Goal: Transaction & Acquisition: Purchase product/service

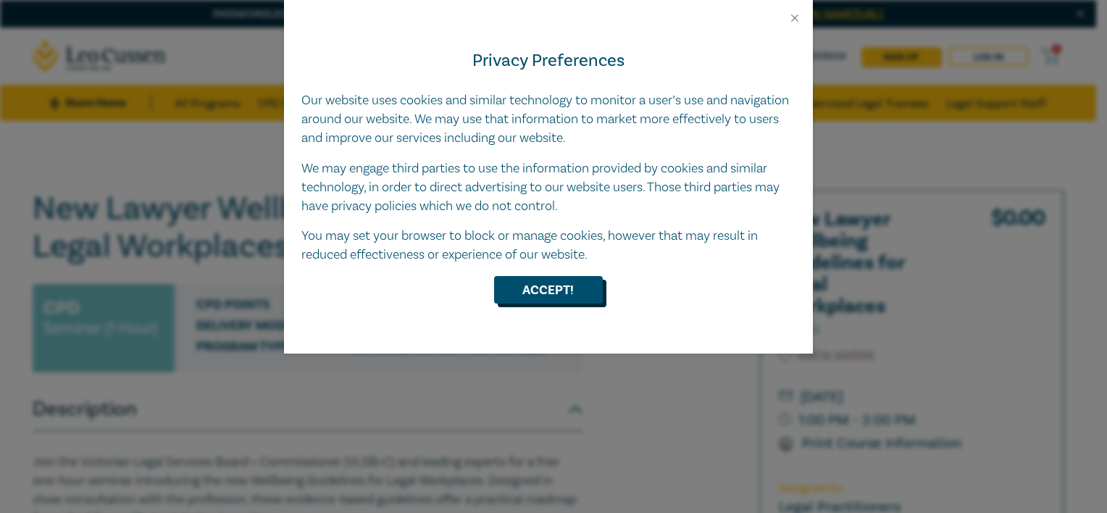
click at [533, 293] on button "Accept!" at bounding box center [548, 290] width 109 height 28
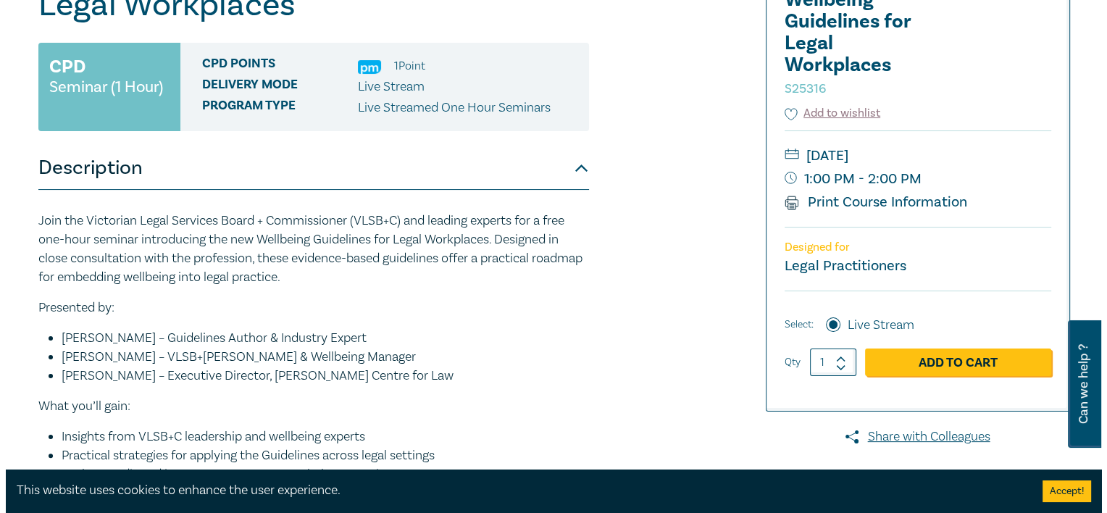
scroll to position [242, 0]
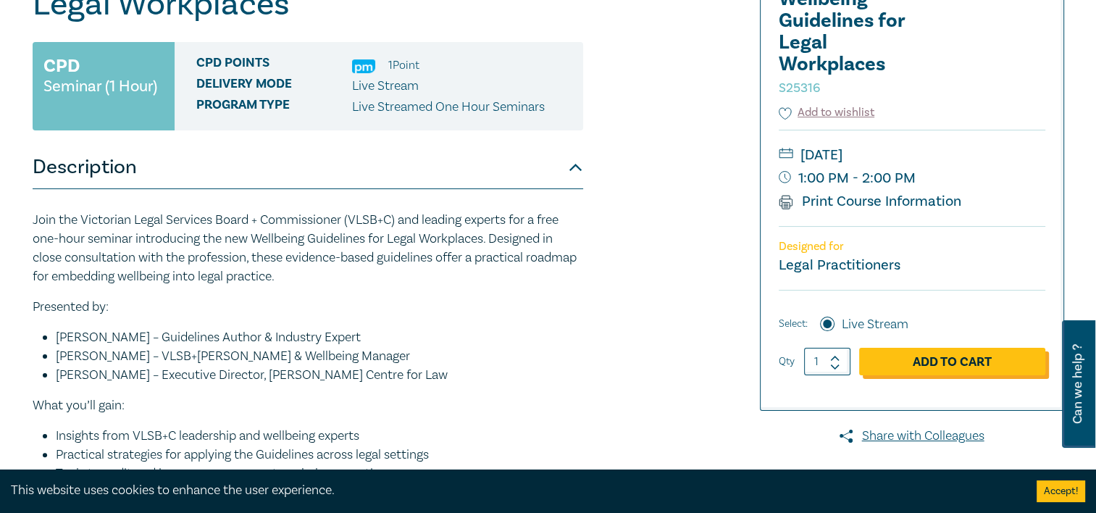
click at [906, 362] on link "Add to Cart" at bounding box center [952, 362] width 186 height 28
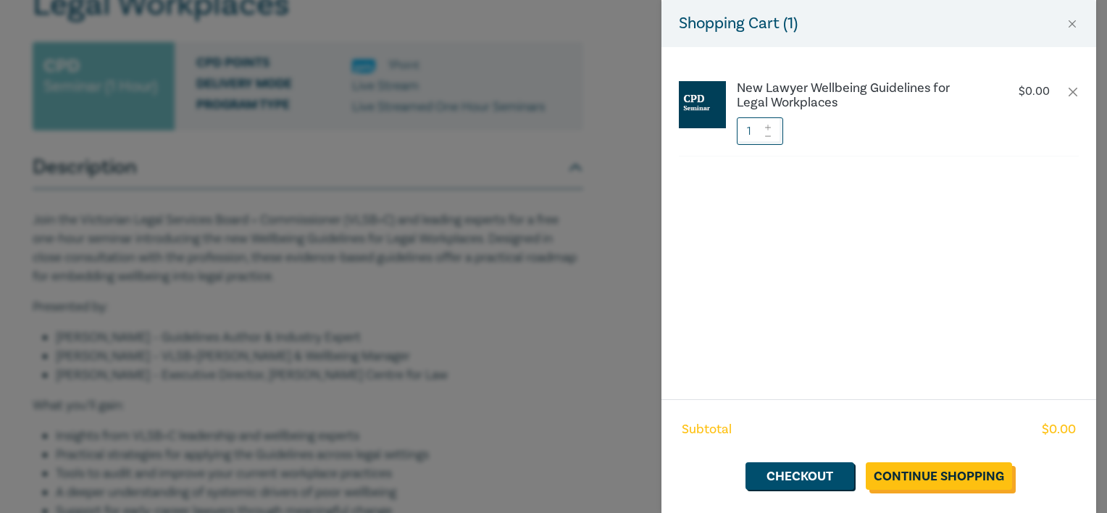
click at [915, 478] on link "Continue Shopping" at bounding box center [939, 476] width 146 height 28
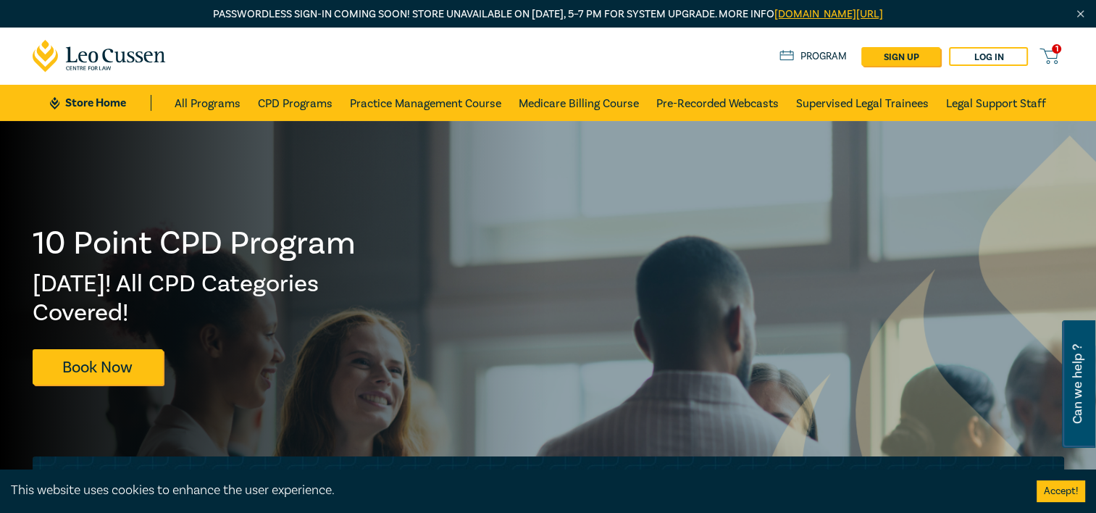
click at [1072, 499] on button "Accept!" at bounding box center [1061, 491] width 49 height 22
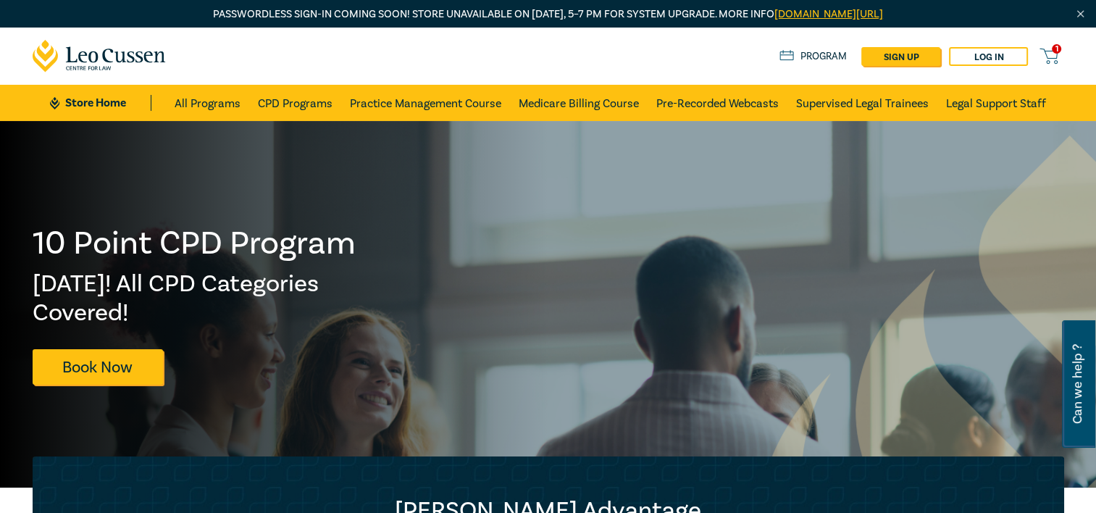
click at [1055, 48] on span "1" at bounding box center [1056, 48] width 9 height 9
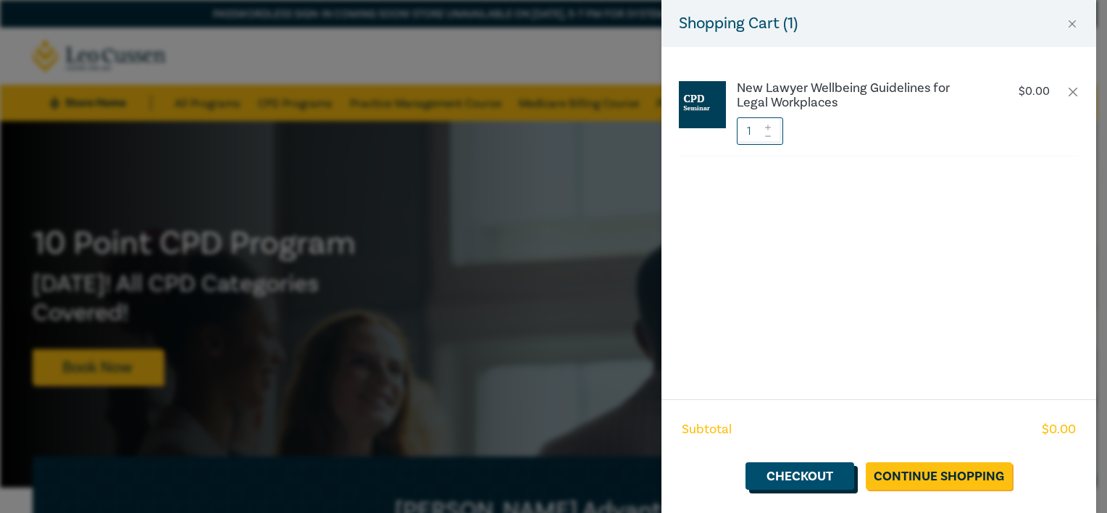
click at [825, 475] on link "Checkout" at bounding box center [800, 476] width 109 height 28
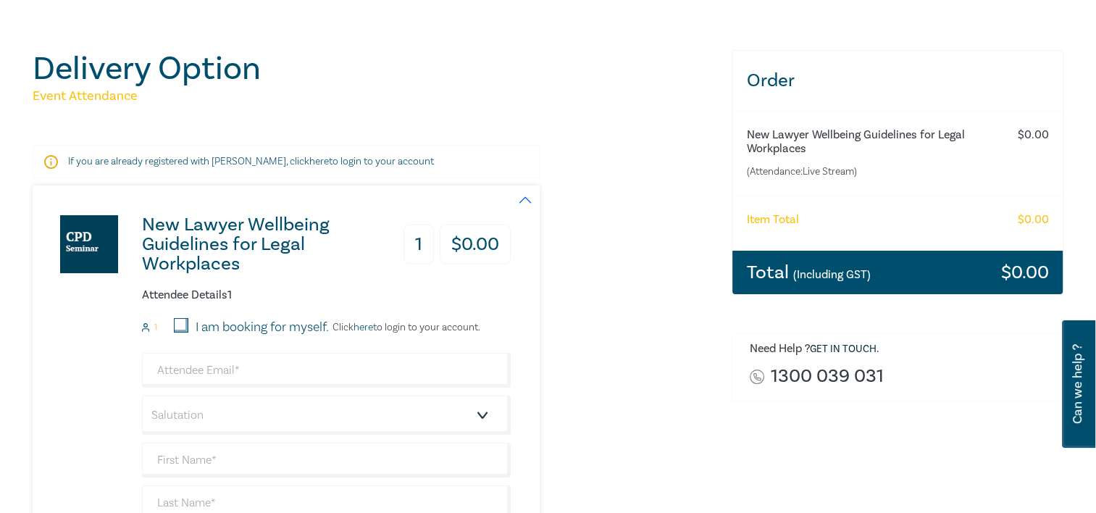
scroll to position [165, 0]
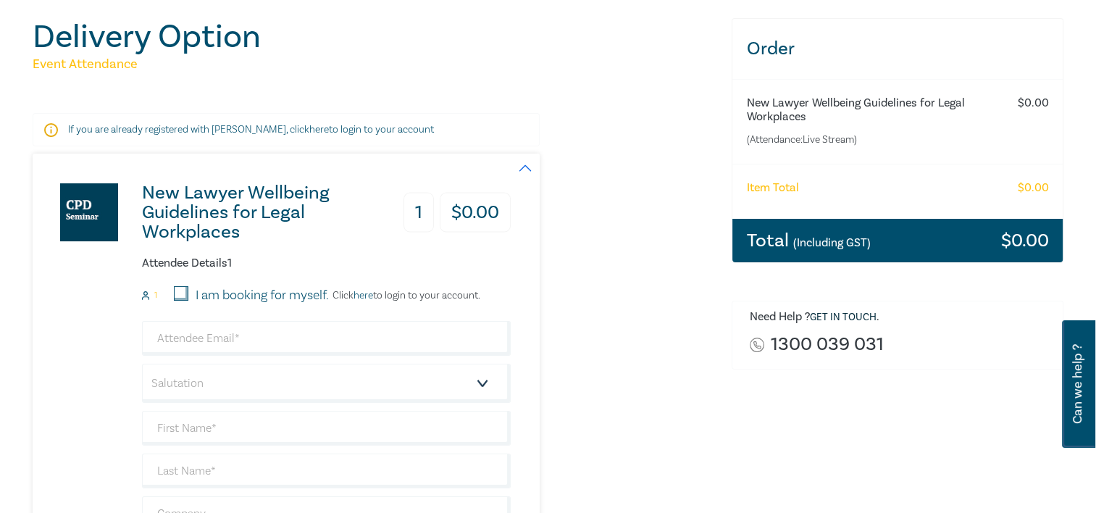
click at [175, 290] on input "I am booking for myself." at bounding box center [181, 293] width 14 height 14
checkbox input "true"
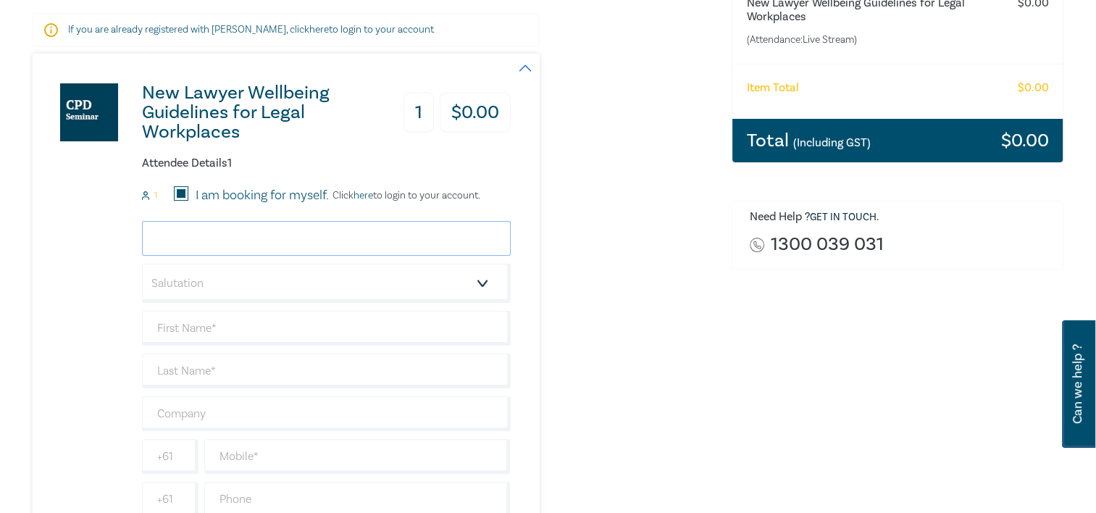
click at [229, 231] on input "email" at bounding box center [326, 238] width 369 height 35
type input "[EMAIL_ADDRESS][DOMAIN_NAME]"
type input "[PERSON_NAME]"
click at [258, 290] on select "Salutation Mr. Mrs. Ms. Miss Dr. Prof. Other" at bounding box center [326, 283] width 369 height 39
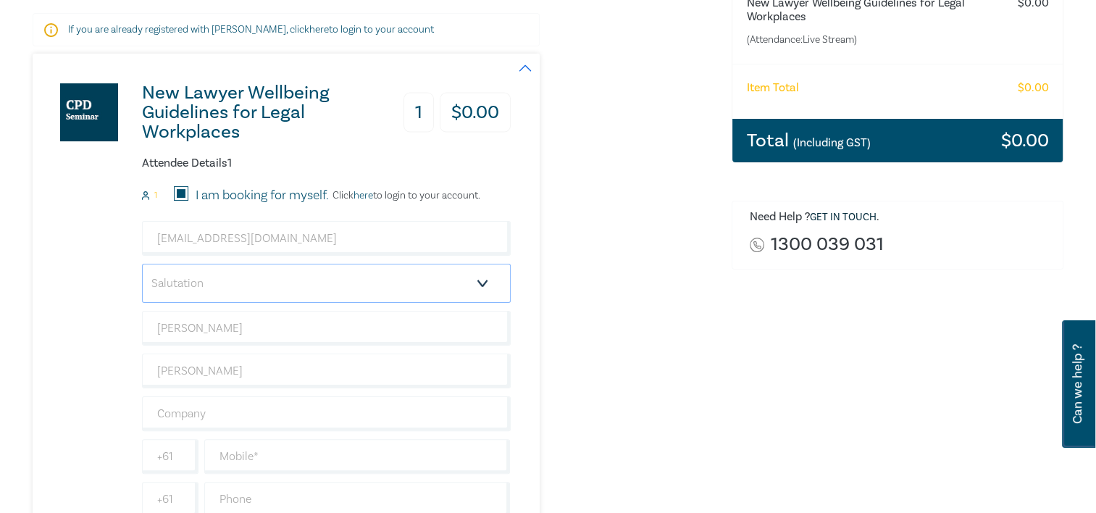
select select "Ms."
click at [142, 264] on select "Salutation Mr. Mrs. Ms. Miss Dr. Prof. Other" at bounding box center [326, 283] width 369 height 39
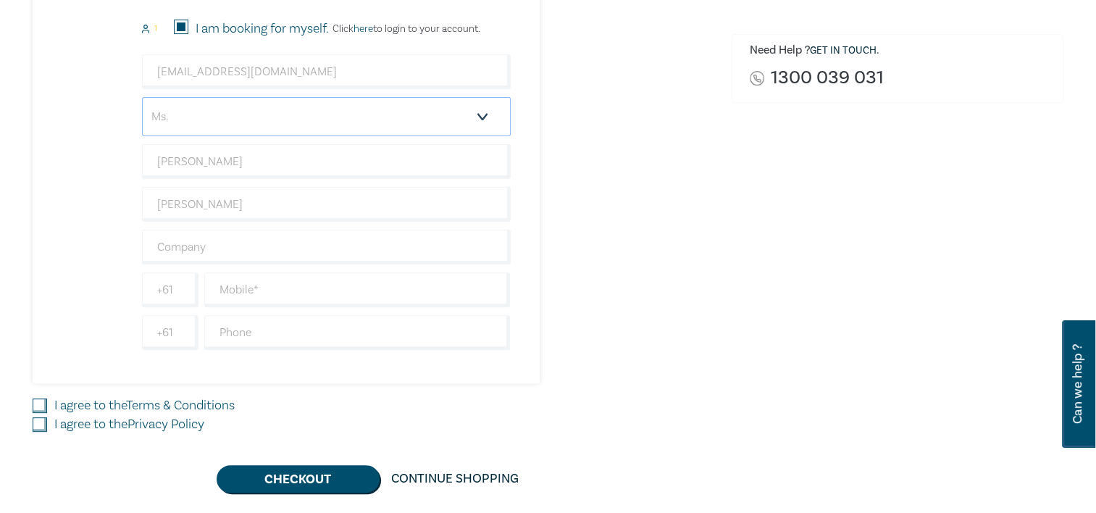
scroll to position [436, 0]
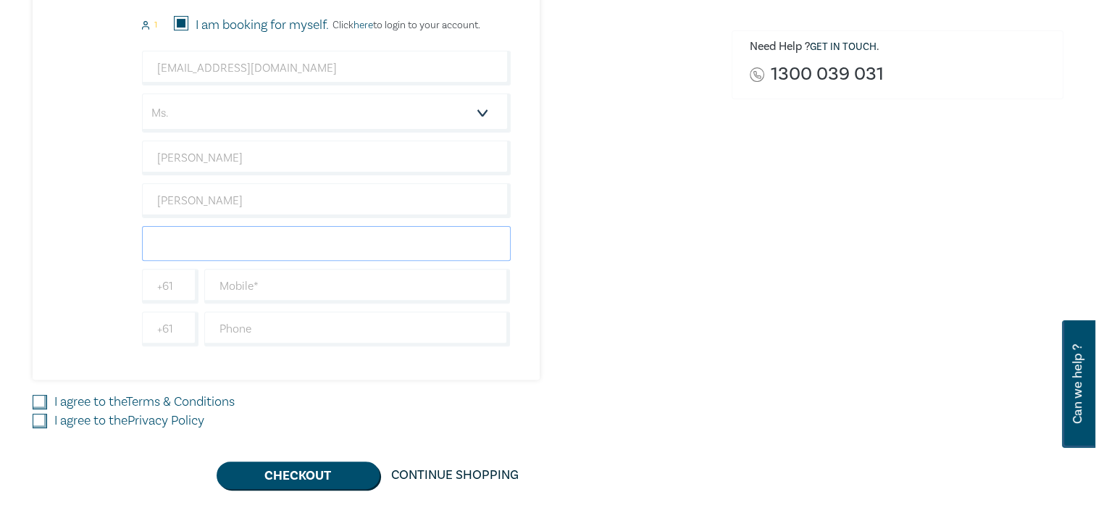
click at [194, 245] on input "text" at bounding box center [326, 243] width 369 height 35
type input "Whittlesea Community Legal Service"
click at [274, 319] on input "text" at bounding box center [357, 329] width 307 height 35
type input "0394016666"
click at [43, 403] on input "I agree to the Terms & Conditions" at bounding box center [40, 402] width 14 height 14
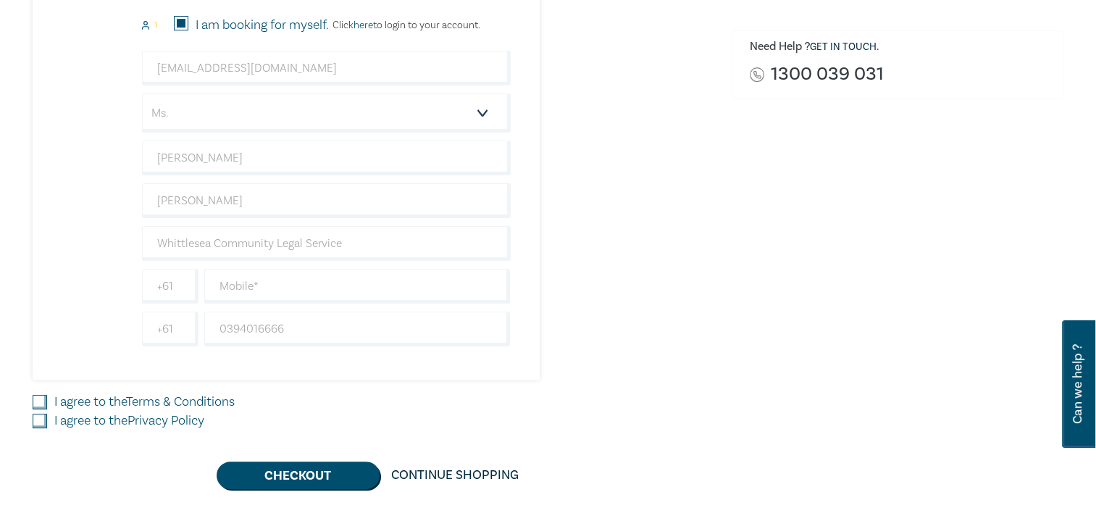
checkbox input "true"
click at [41, 421] on input "I agree to the Privacy Policy" at bounding box center [40, 421] width 14 height 14
checkbox input "true"
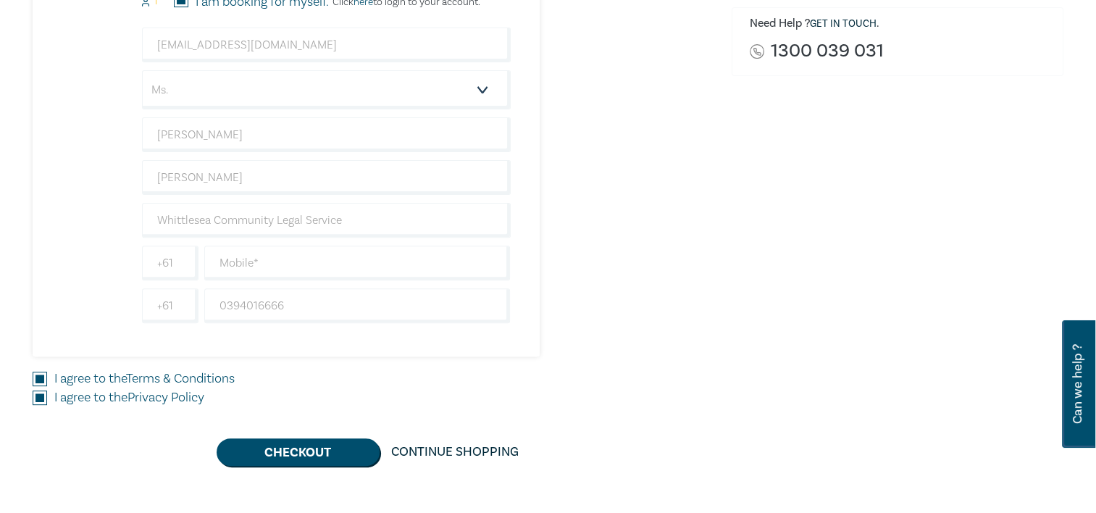
scroll to position [462, 0]
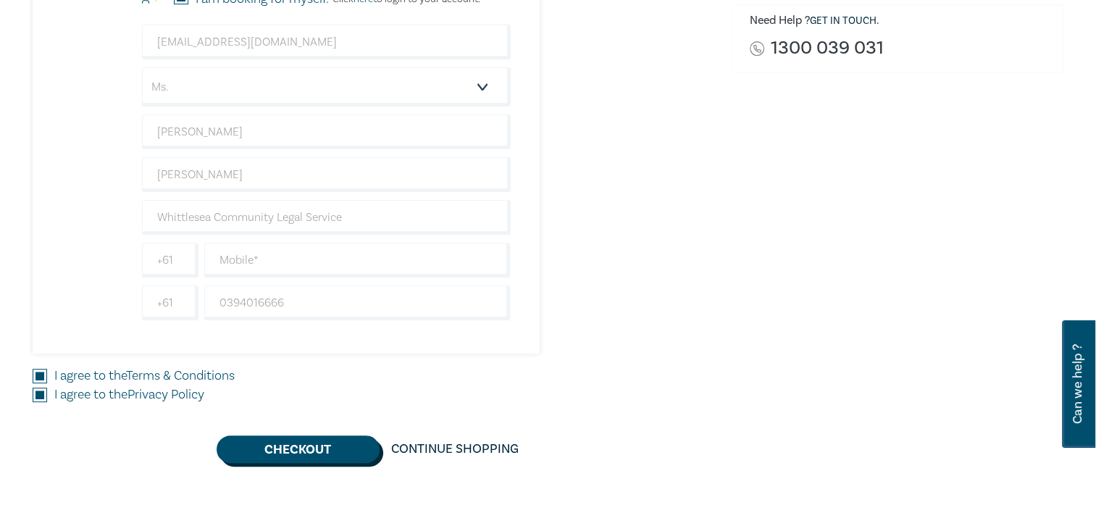
click at [332, 449] on button "Checkout" at bounding box center [298, 450] width 163 height 28
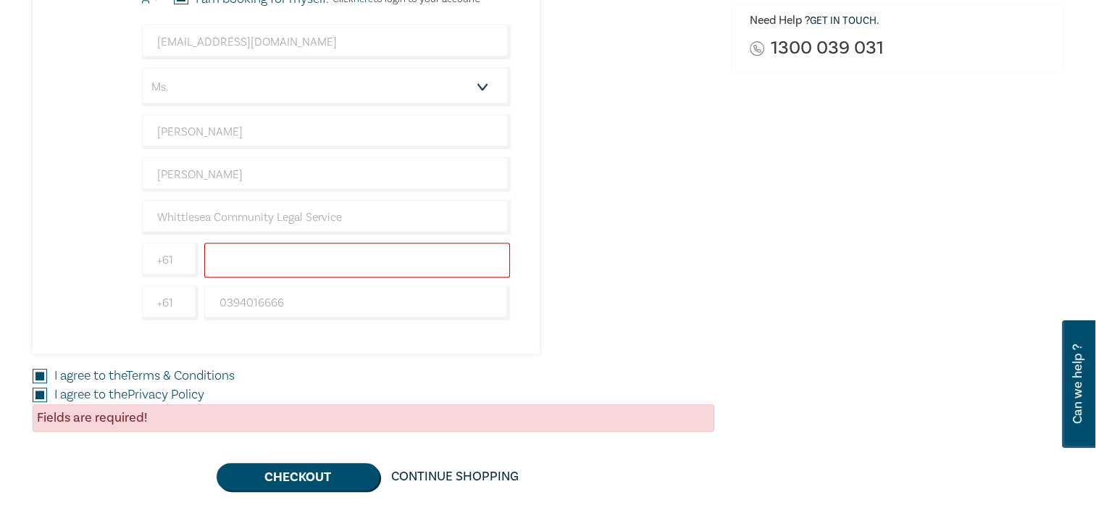
click at [305, 259] on input "text" at bounding box center [357, 260] width 307 height 35
type input "0394016666"
click at [596, 317] on div "New Lawyer Wellbeing Guidelines for Legal Workplaces 1 $ 0.00 Attendee Details …" at bounding box center [374, 105] width 682 height 496
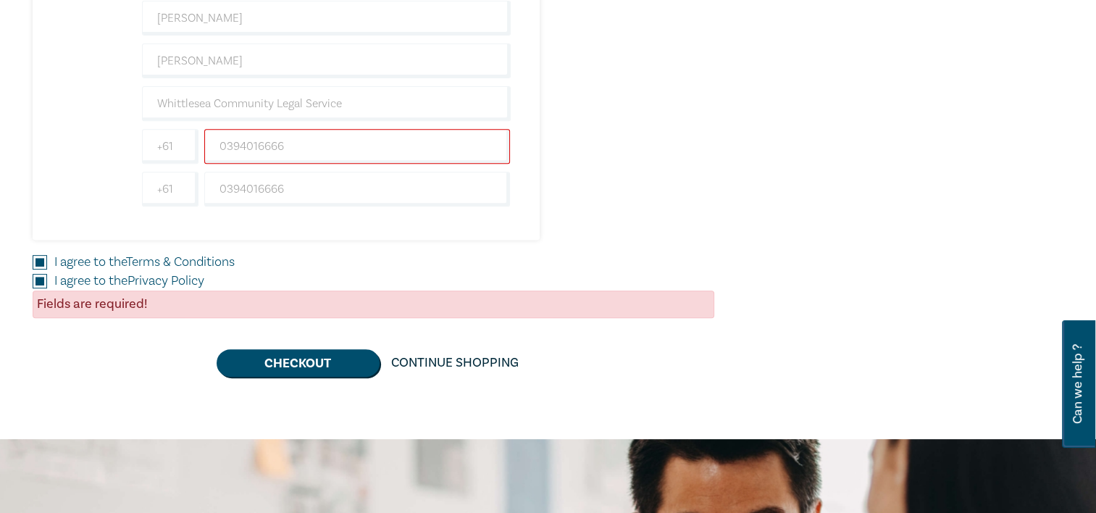
scroll to position [585, 0]
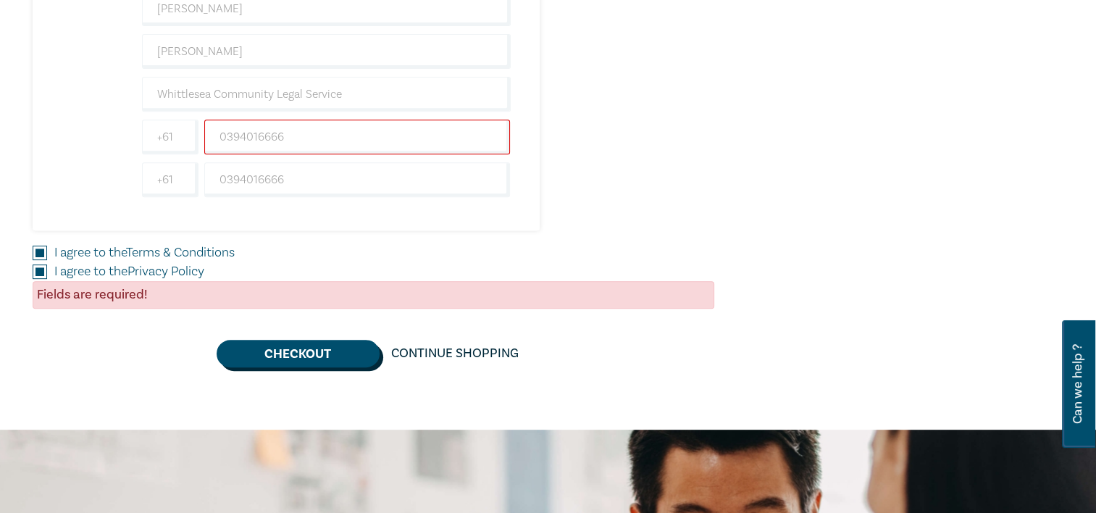
click at [283, 352] on button "Checkout" at bounding box center [298, 354] width 163 height 28
